Goal: Check status: Check status

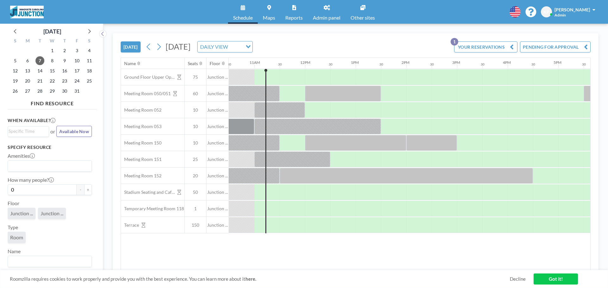
scroll to position [0, 532]
click at [378, 45] on div "TODAY Tuesday, October 7, 2025 DAILY VIEW Loading... YOUR RESERVATIONS 1 PENDIN…" at bounding box center [356, 46] width 470 height 24
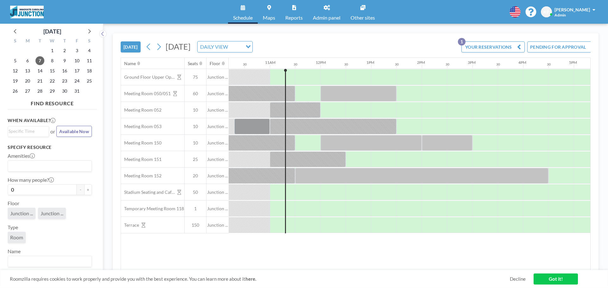
scroll to position [0, 532]
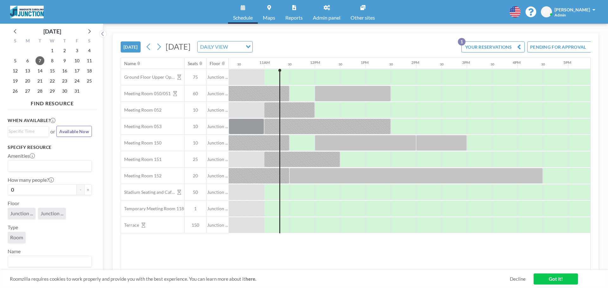
scroll to position [0, 532]
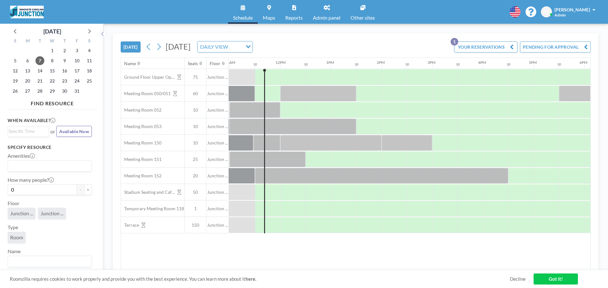
scroll to position [0, 557]
click at [435, 41] on div "TODAY Tuesday, October 7, 2025 DAILY VIEW Loading... YOUR RESERVATIONS 1 PENDIN…" at bounding box center [356, 46] width 470 height 24
click at [464, 43] on button "YOUR RESERVATIONS 1" at bounding box center [485, 46] width 63 height 11
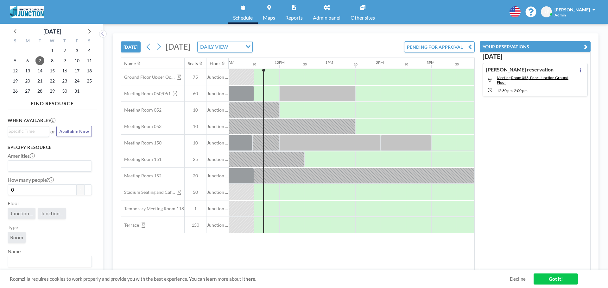
click at [464, 43] on button "PENDING FOR APPROVAL" at bounding box center [439, 46] width 71 height 11
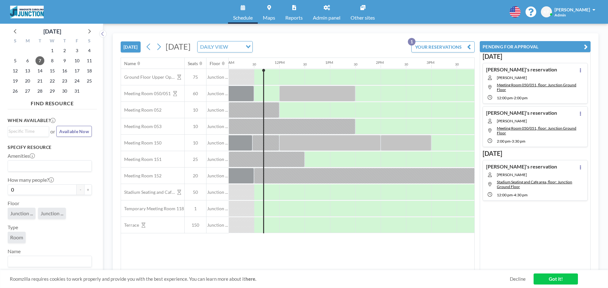
click at [374, 34] on div "TODAY Tuesday, October 7, 2025 DAILY VIEW Loading... YOUR RESERVATIONS 1" at bounding box center [298, 46] width 354 height 24
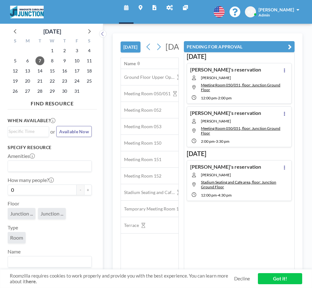
scroll to position [0, 557]
